Goal: Find contact information: Find contact information

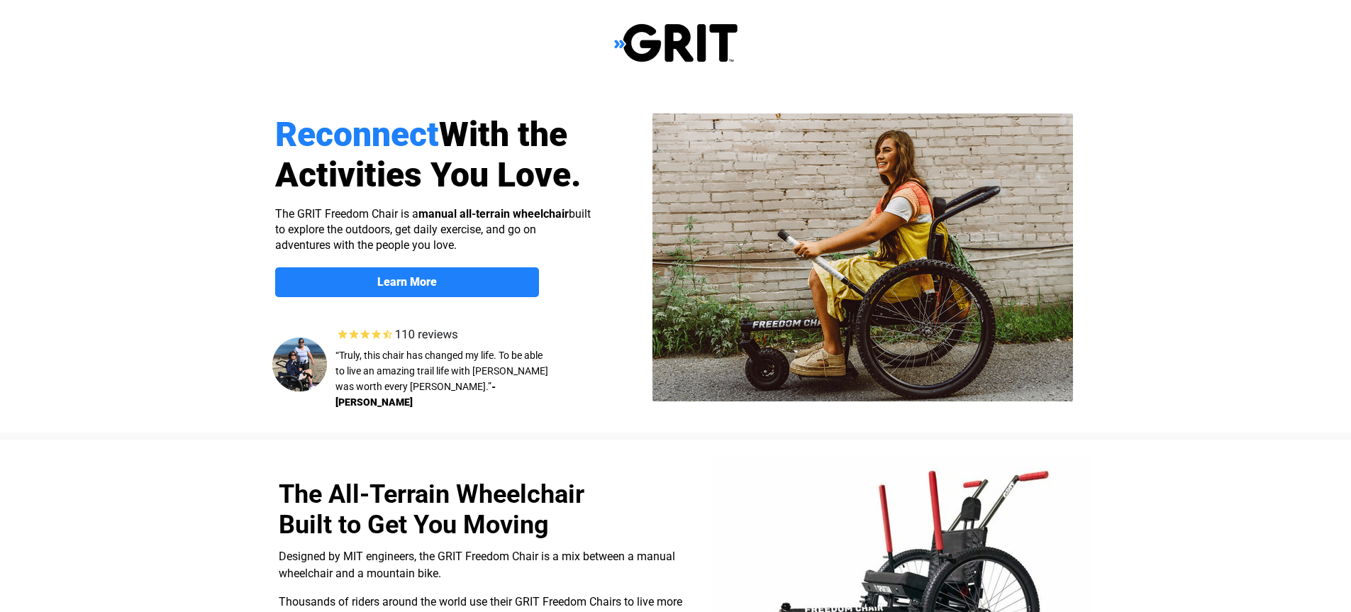
select select "US"
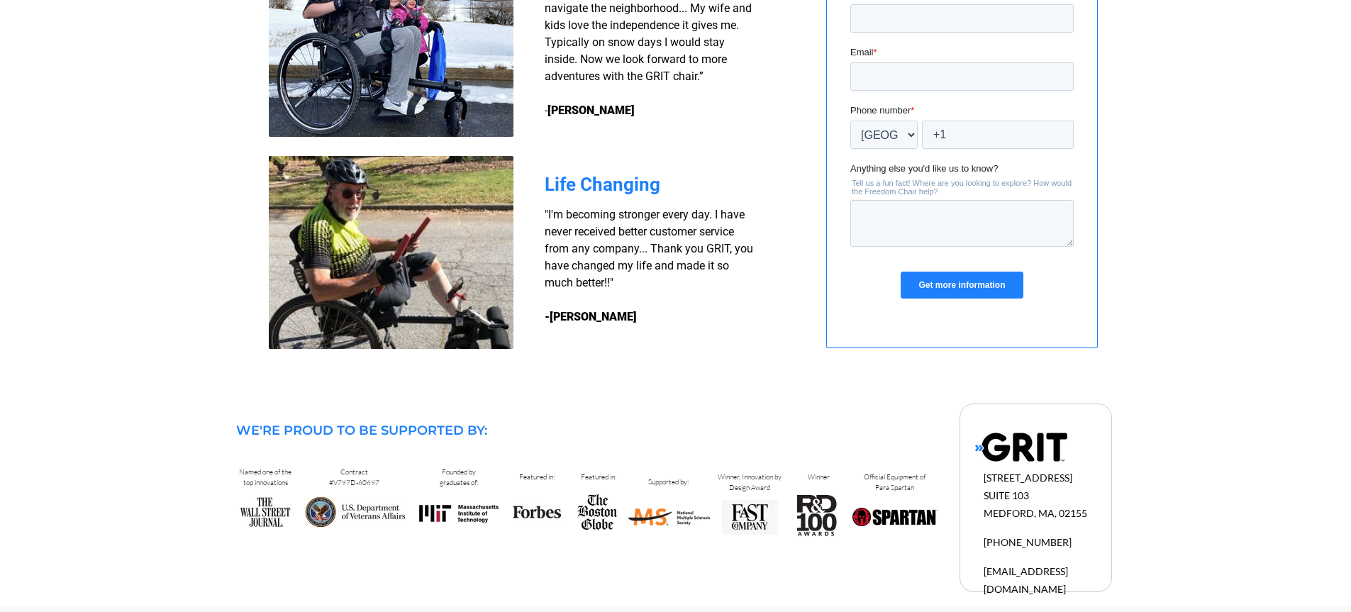
scroll to position [1251, 0]
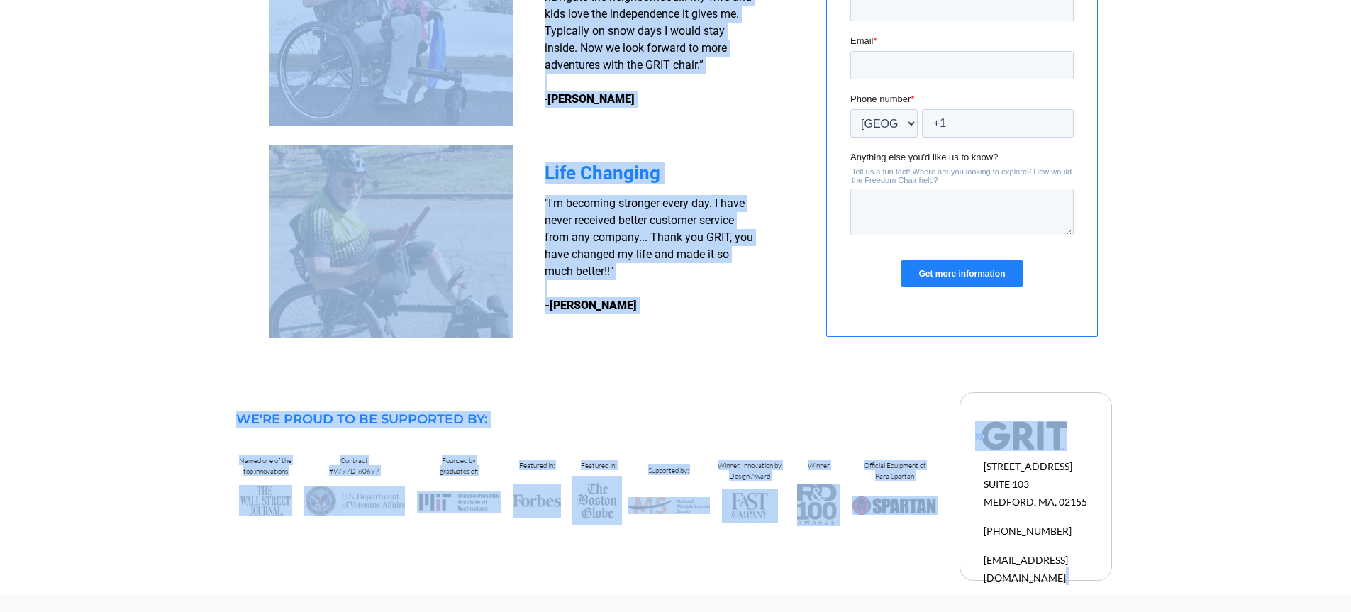
drag, startPoint x: 1058, startPoint y: 564, endPoint x: 980, endPoint y: 340, distance: 238.0
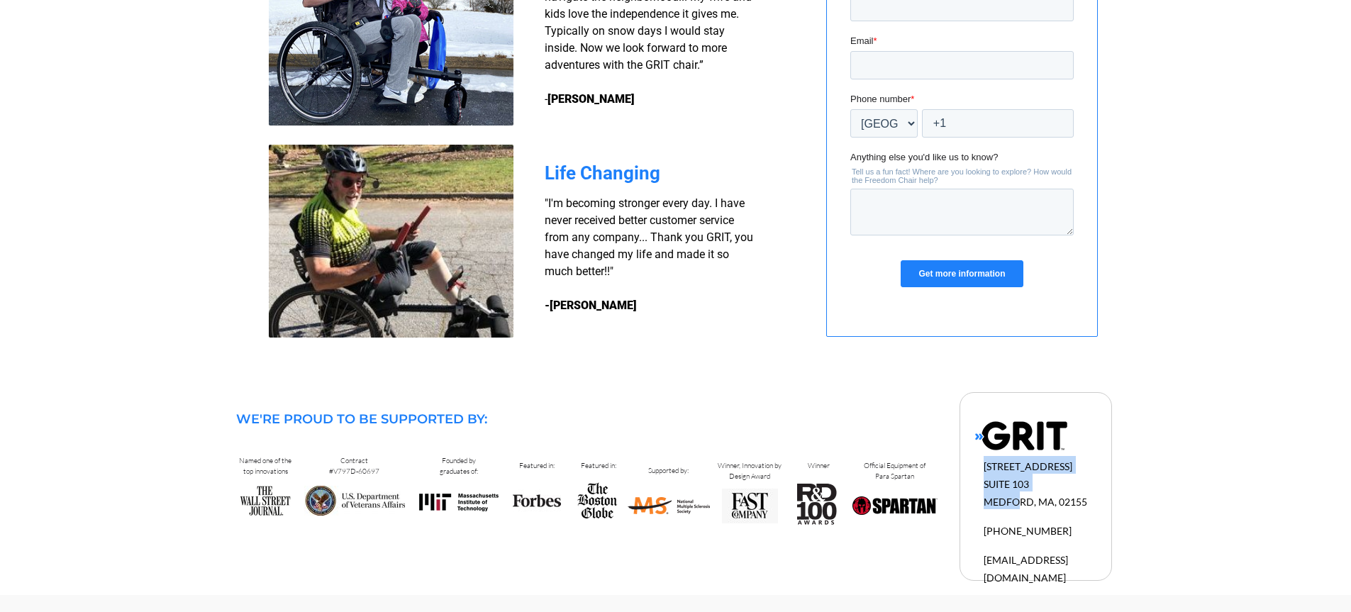
drag, startPoint x: 1045, startPoint y: 572, endPoint x: 1017, endPoint y: 508, distance: 70.5
click at [1017, 508] on div "[STREET_ADDRESS] 1-877-345-4748 [EMAIL_ADDRESS][DOMAIN_NAME]" at bounding box center [1035, 486] width 152 height 189
click at [0, 0] on h2 "[EMAIL_ADDRESS][DOMAIN_NAME]" at bounding box center [0, 0] width 0 height 0
drag, startPoint x: 1045, startPoint y: 560, endPoint x: 1073, endPoint y: 458, distance: 105.8
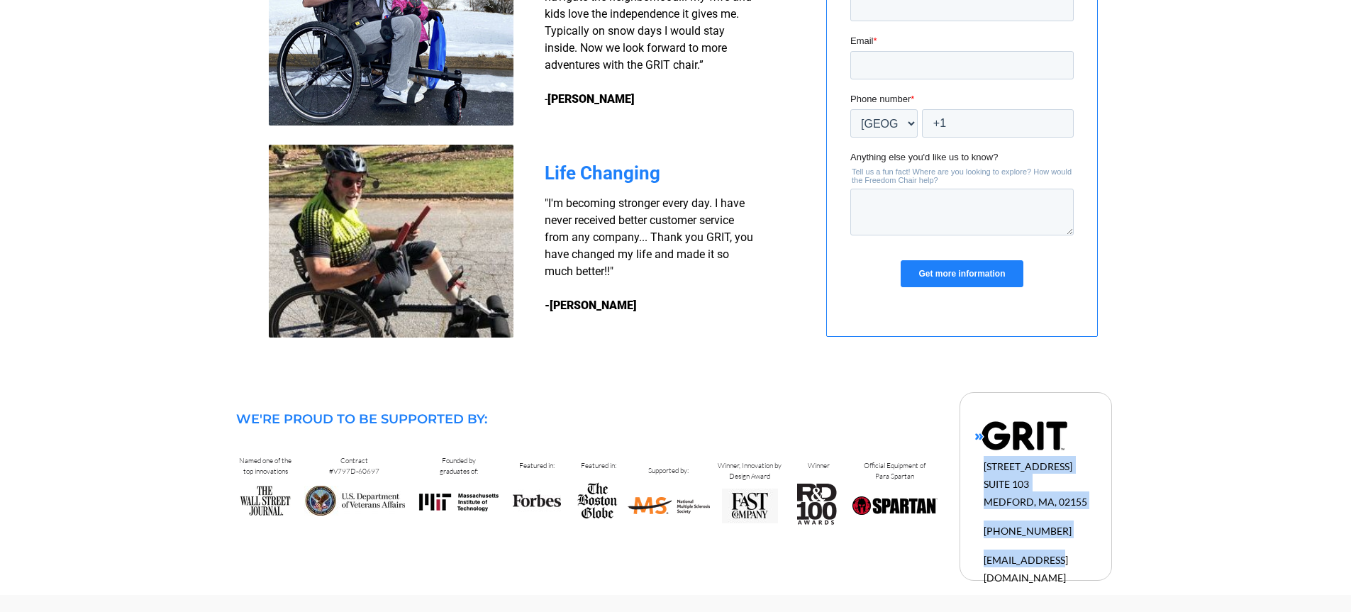
click at [1073, 458] on div "[STREET_ADDRESS] 1-877-345-4748 [EMAIL_ADDRESS][DOMAIN_NAME]" at bounding box center [1051, 520] width 134 height 129
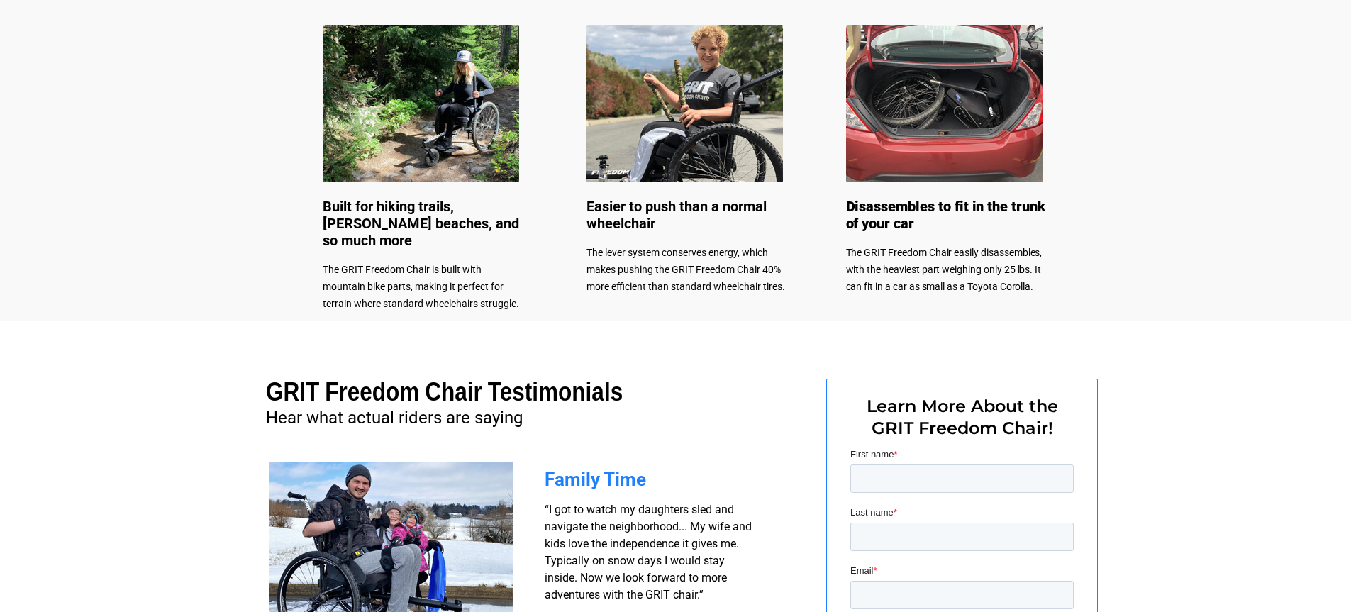
scroll to position [712, 0]
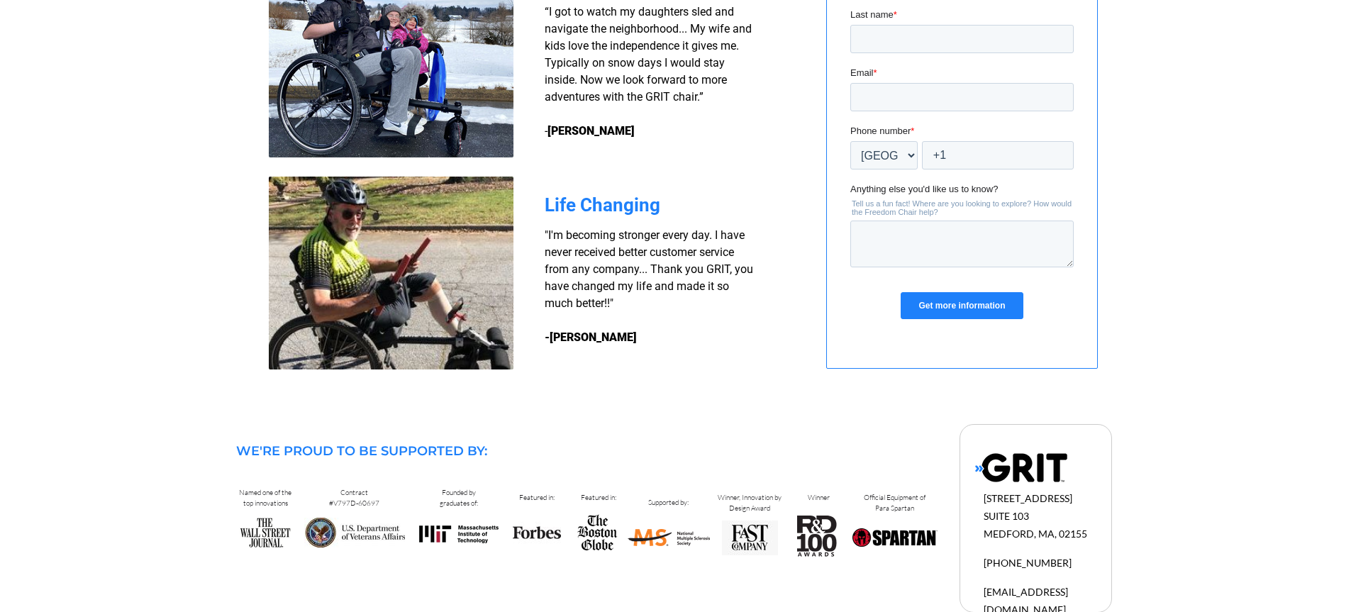
scroll to position [1251, 0]
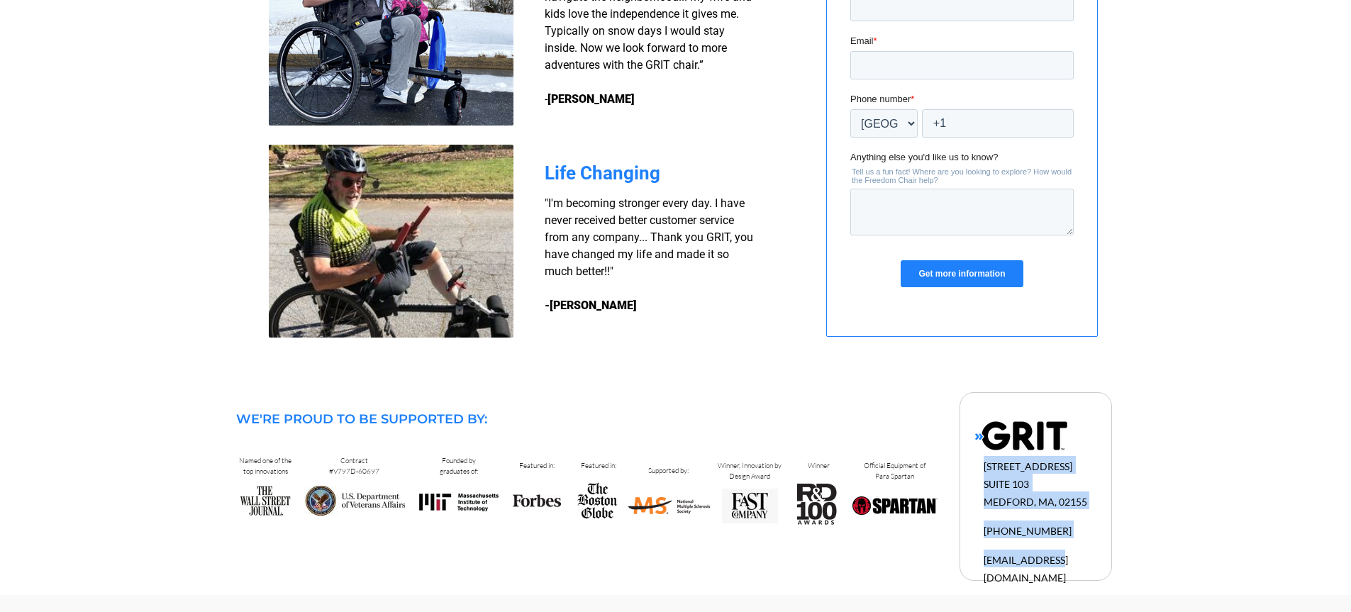
drag, startPoint x: 1057, startPoint y: 564, endPoint x: 980, endPoint y: 501, distance: 99.8
click at [980, 501] on div "[STREET_ADDRESS] 1-877-345-4748 [EMAIL_ADDRESS][DOMAIN_NAME]" at bounding box center [1035, 486] width 152 height 189
drag, startPoint x: 998, startPoint y: 418, endPoint x: 1112, endPoint y: 484, distance: 132.2
click at [0, 0] on h2 "[STREET_ADDRESS]" at bounding box center [0, 0] width 0 height 0
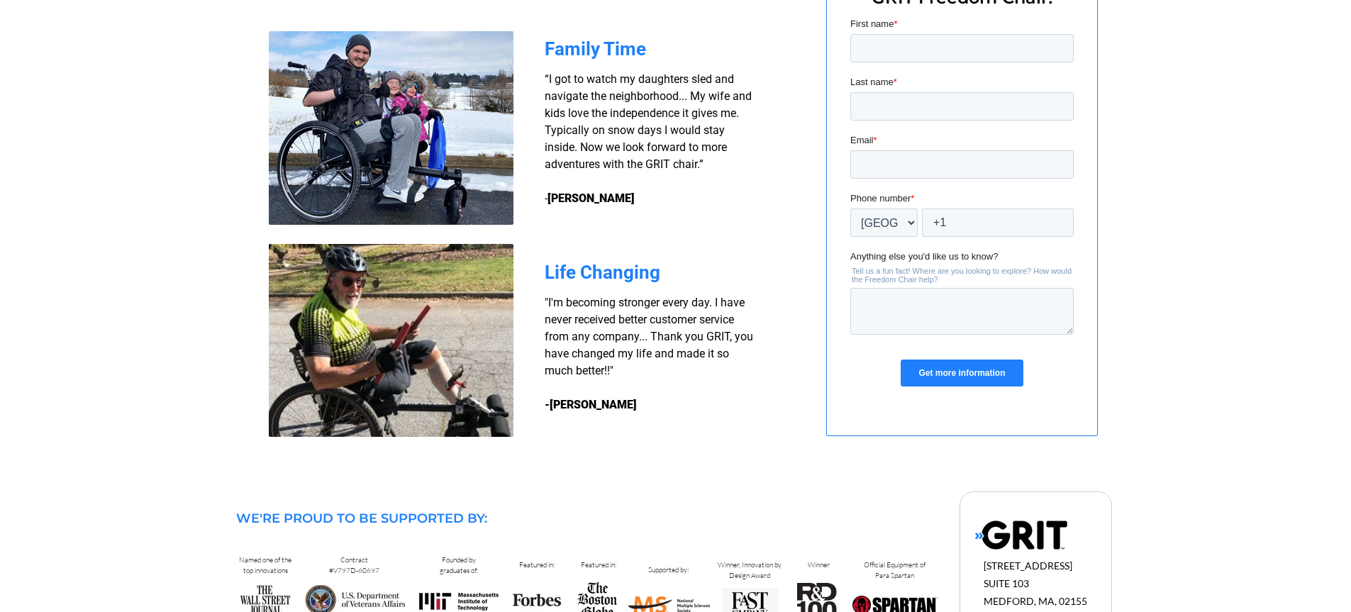
scroll to position [1140, 0]
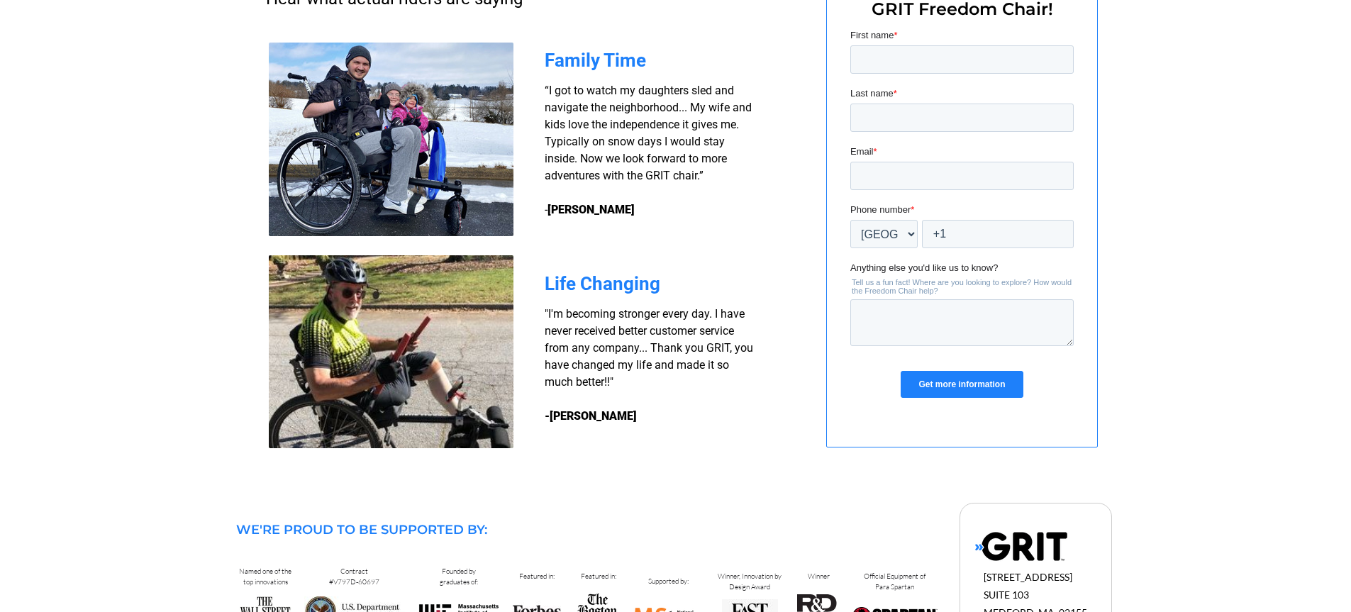
drag, startPoint x: 973, startPoint y: 575, endPoint x: 982, endPoint y: 596, distance: 23.2
click at [0, 0] on div at bounding box center [0, 0] width 0 height 0
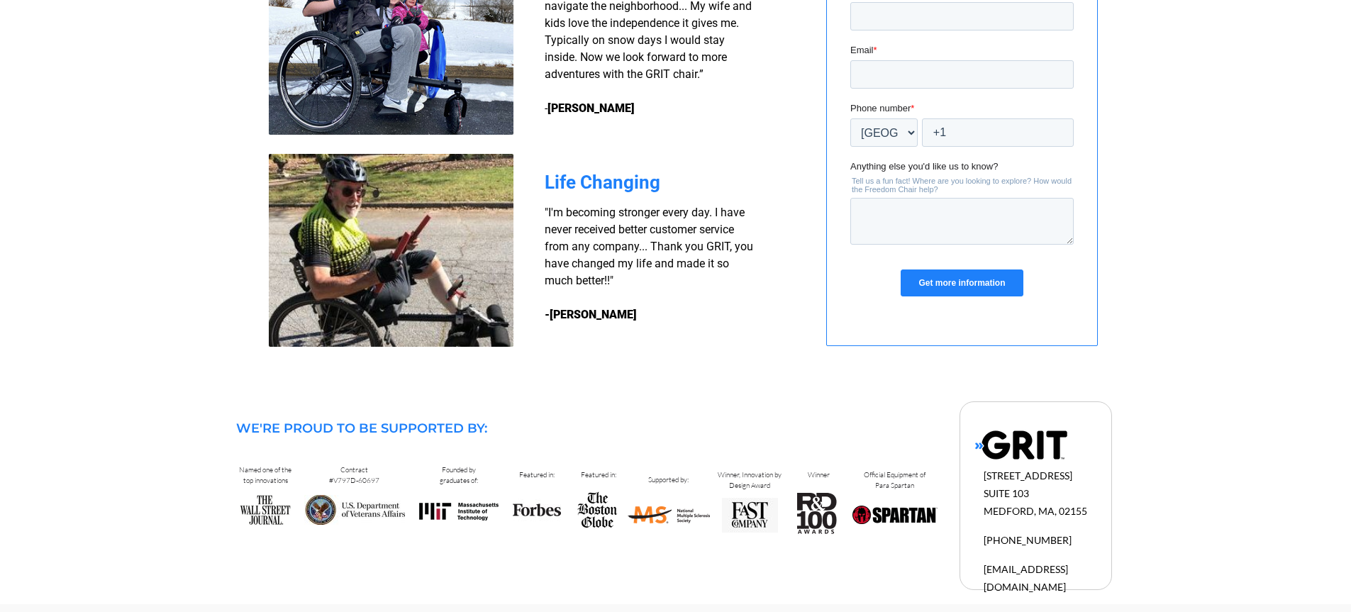
scroll to position [1249, 0]
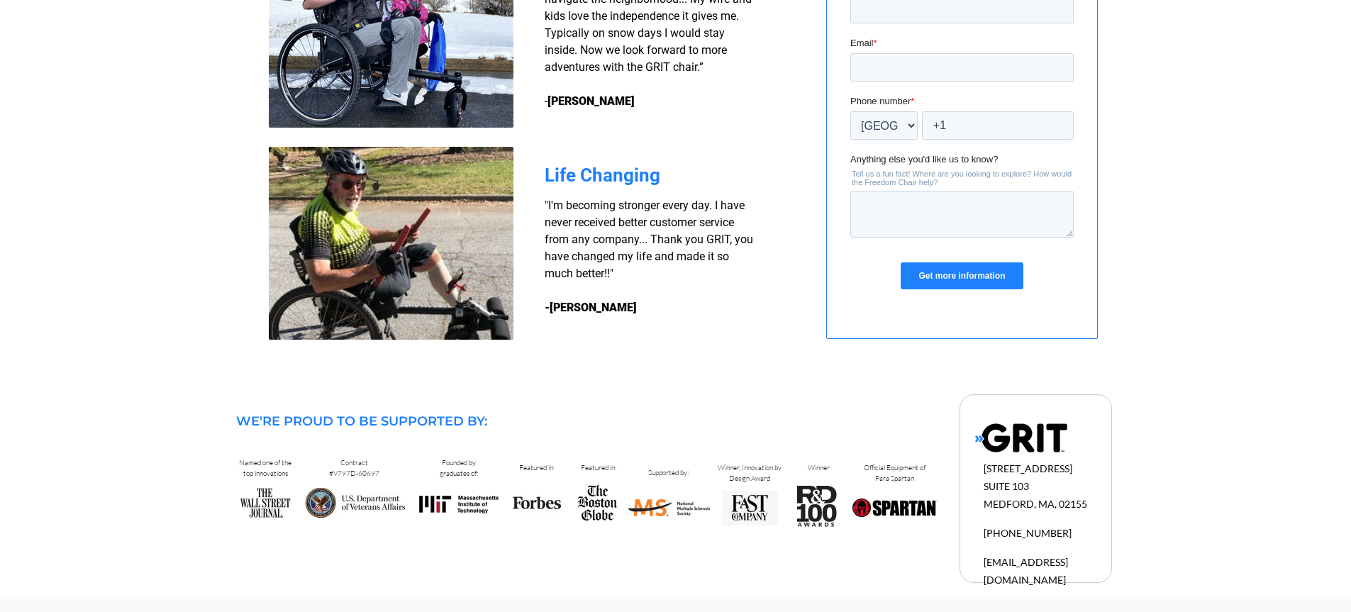
drag, startPoint x: 1024, startPoint y: 574, endPoint x: 1050, endPoint y: 575, distance: 25.5
click at [0, 0] on div at bounding box center [0, 0] width 0 height 0
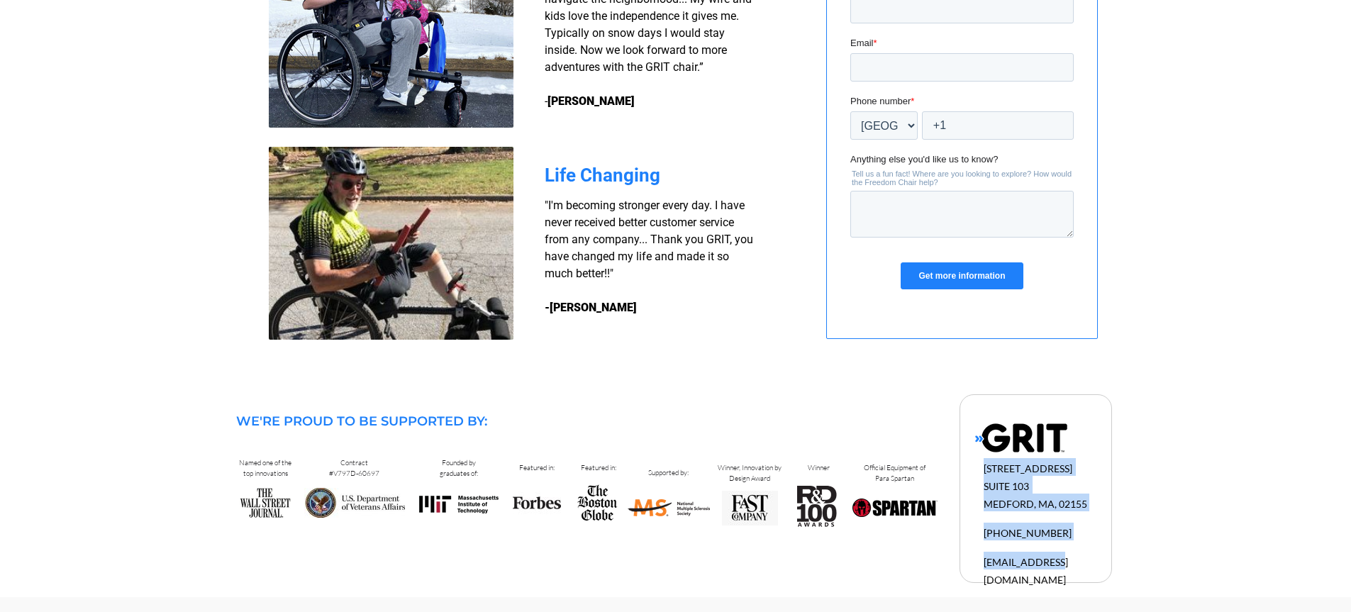
drag, startPoint x: 1069, startPoint y: 563, endPoint x: 960, endPoint y: 469, distance: 143.8
click at [960, 469] on div "[STREET_ADDRESS] 1-877-345-4748 [EMAIL_ADDRESS][DOMAIN_NAME]" at bounding box center [1035, 488] width 152 height 189
copy div "[STREET_ADDRESS] 1-877-345-4748 [EMAIL_ADDRESS][DOMAIN_NAME]"
